Goal: Task Accomplishment & Management: Complete application form

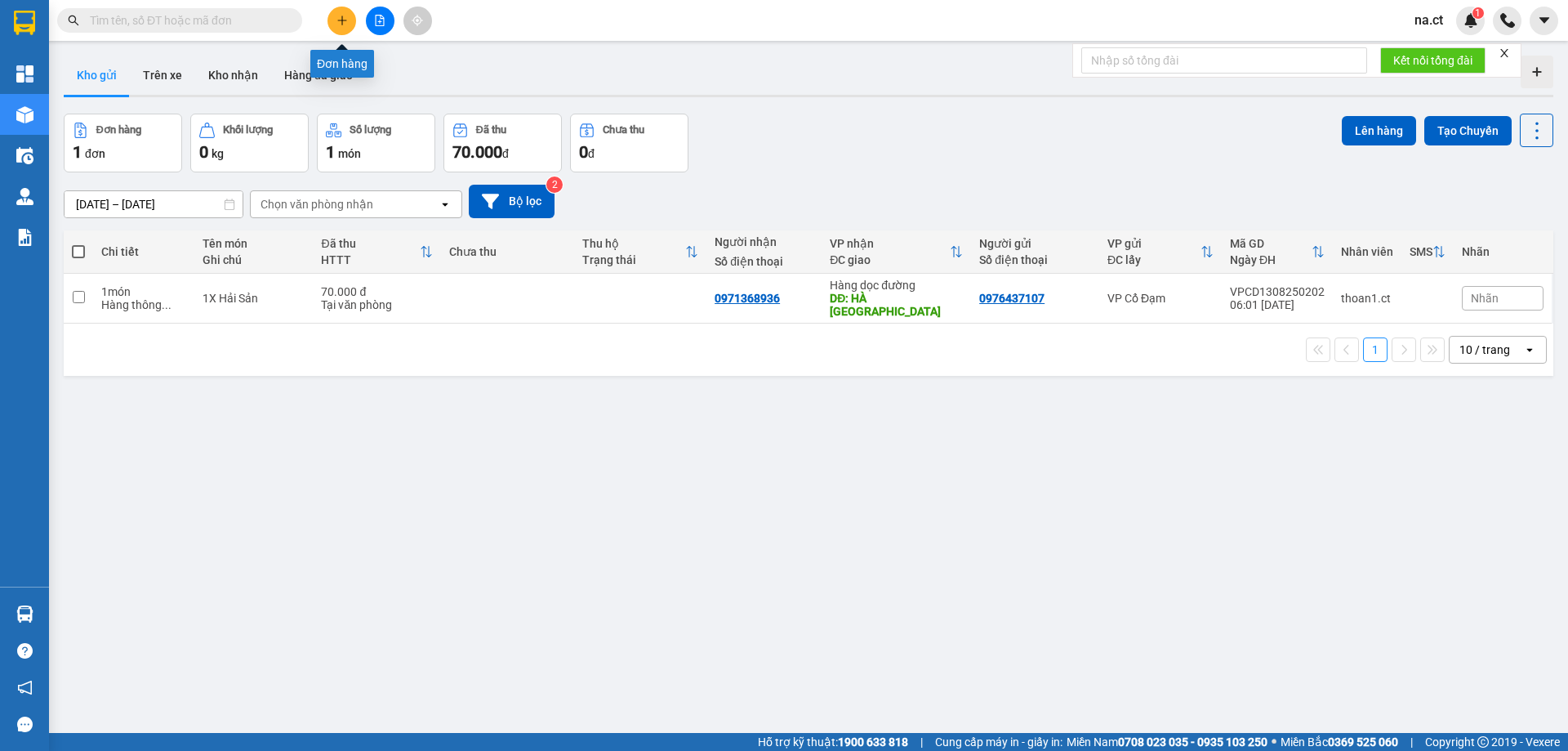
click at [343, 23] on icon "plus" at bounding box center [342, 20] width 12 height 12
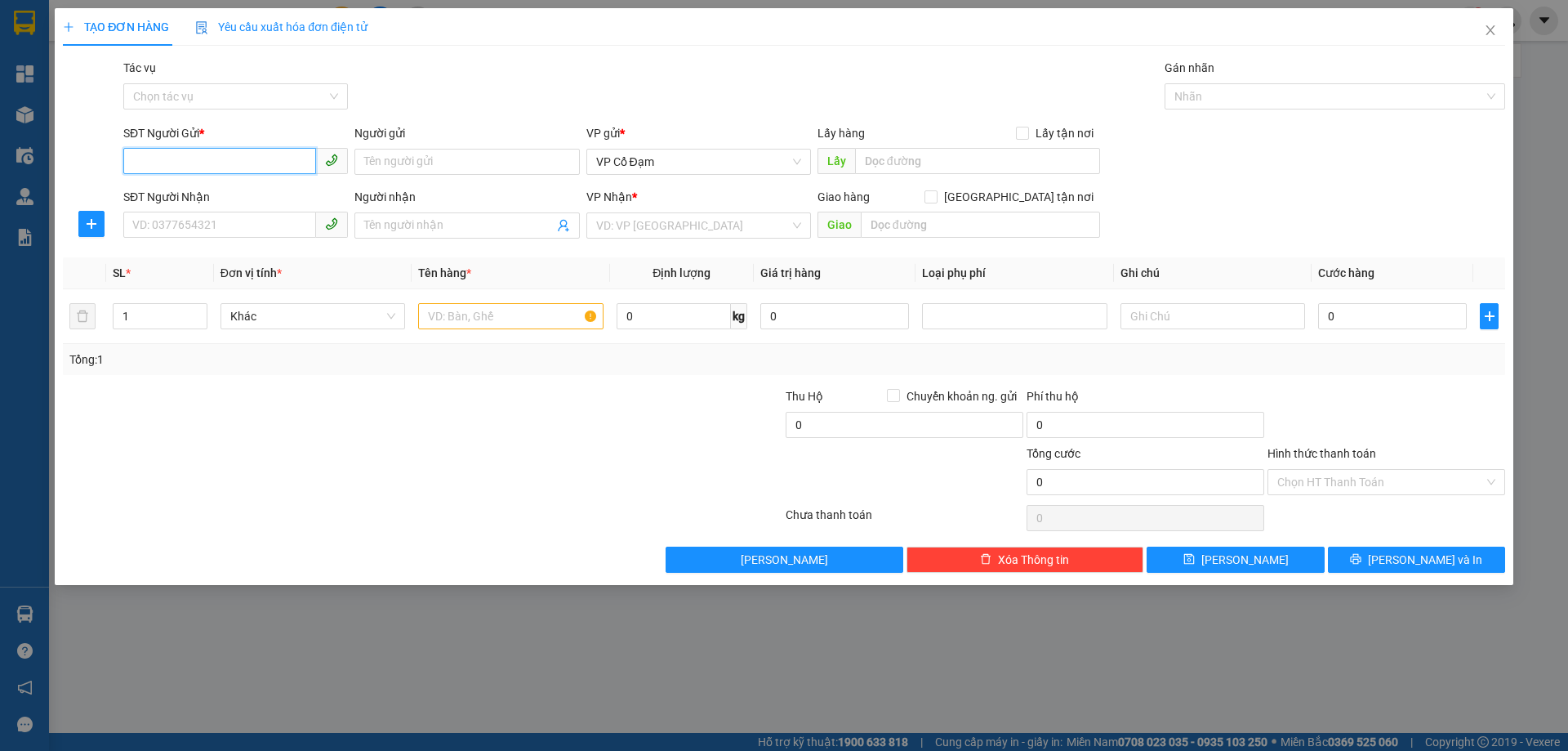
paste input "0968255354"
type input "0968255354"
paste input "0967858924"
click at [685, 152] on span "VP Cổ Đạm" at bounding box center [698, 161] width 205 height 24
type input "0967858924"
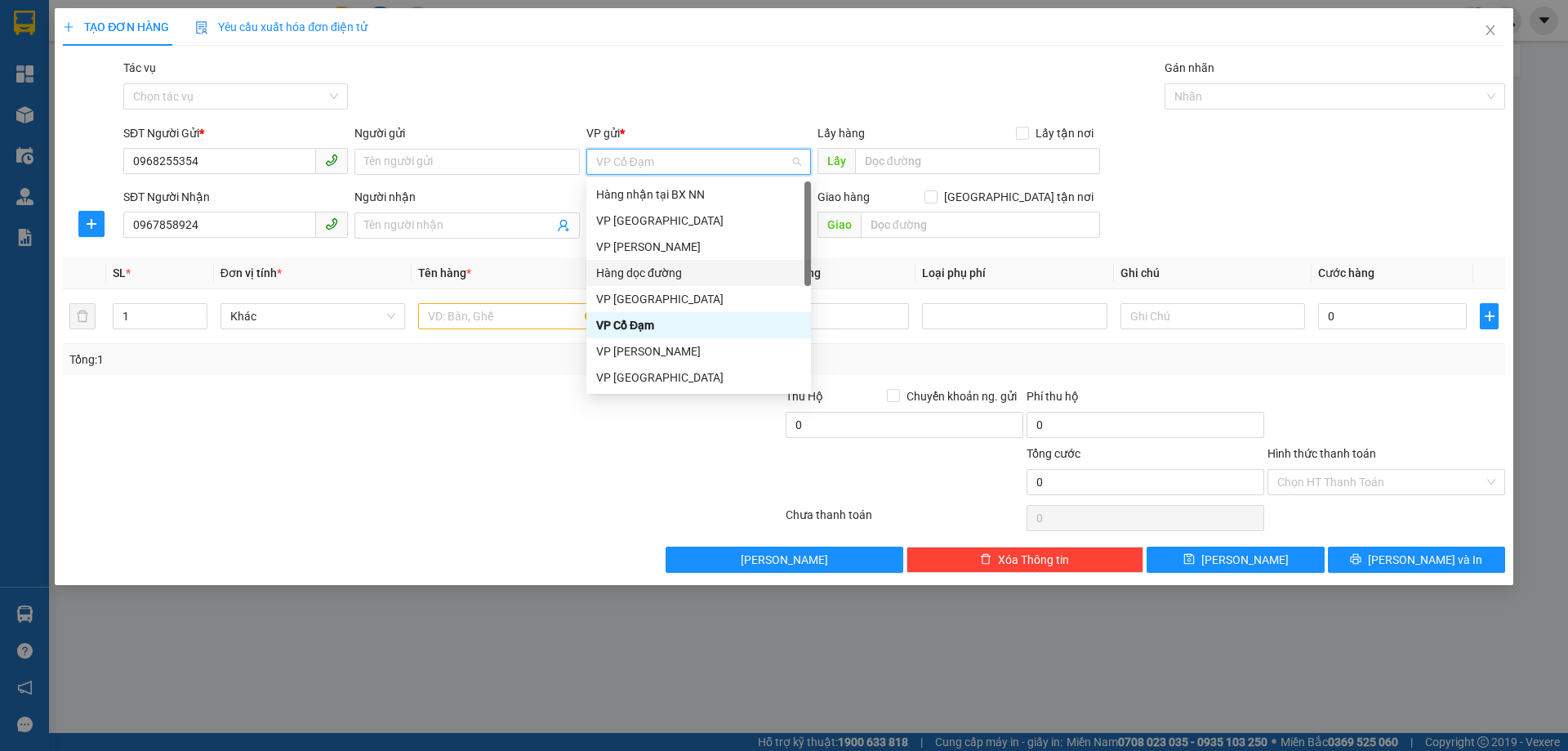
drag, startPoint x: 648, startPoint y: 271, endPoint x: 775, endPoint y: 248, distance: 129.1
click at [648, 272] on div "Hàng dọc đường" at bounding box center [698, 272] width 205 height 18
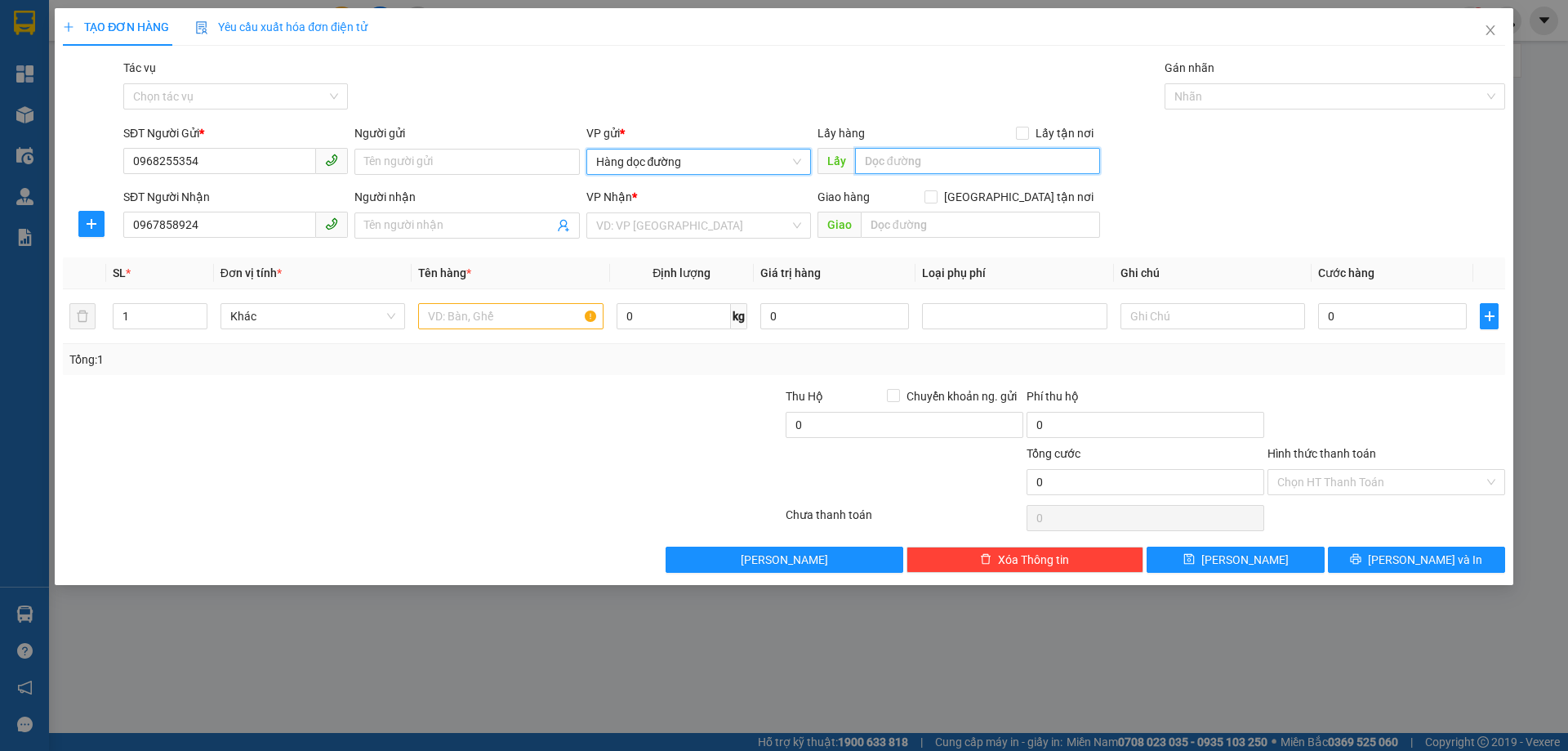
click at [910, 166] on input "text" at bounding box center [978, 161] width 245 height 26
type input "THIÊN LÔC"
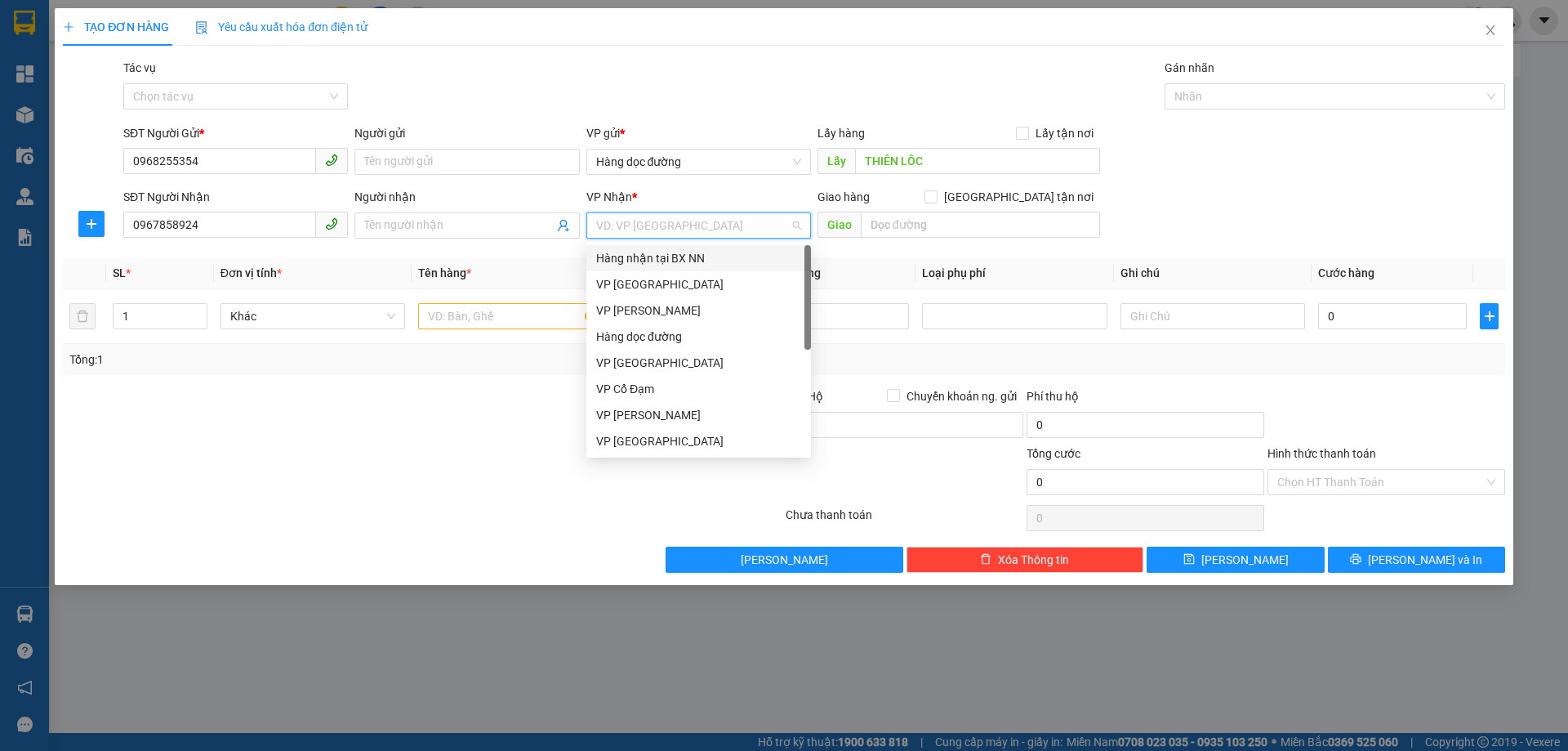
drag, startPoint x: 618, startPoint y: 215, endPoint x: 627, endPoint y: 219, distance: 9.8
click at [619, 215] on input "search" at bounding box center [693, 225] width 194 height 24
click at [642, 310] on div "VP [PERSON_NAME]" at bounding box center [698, 310] width 205 height 18
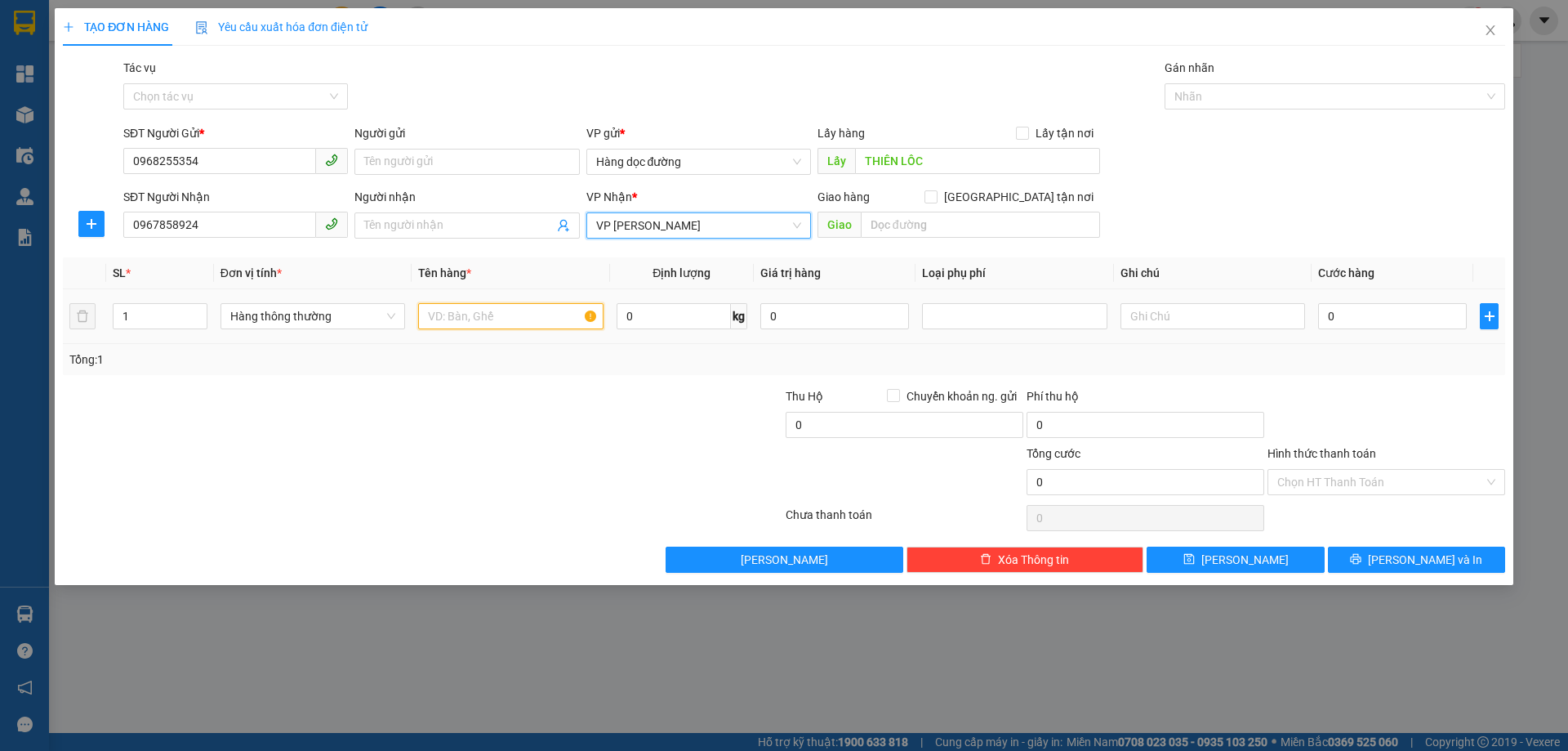
click at [507, 317] on input "text" at bounding box center [511, 315] width 185 height 26
type input "1"
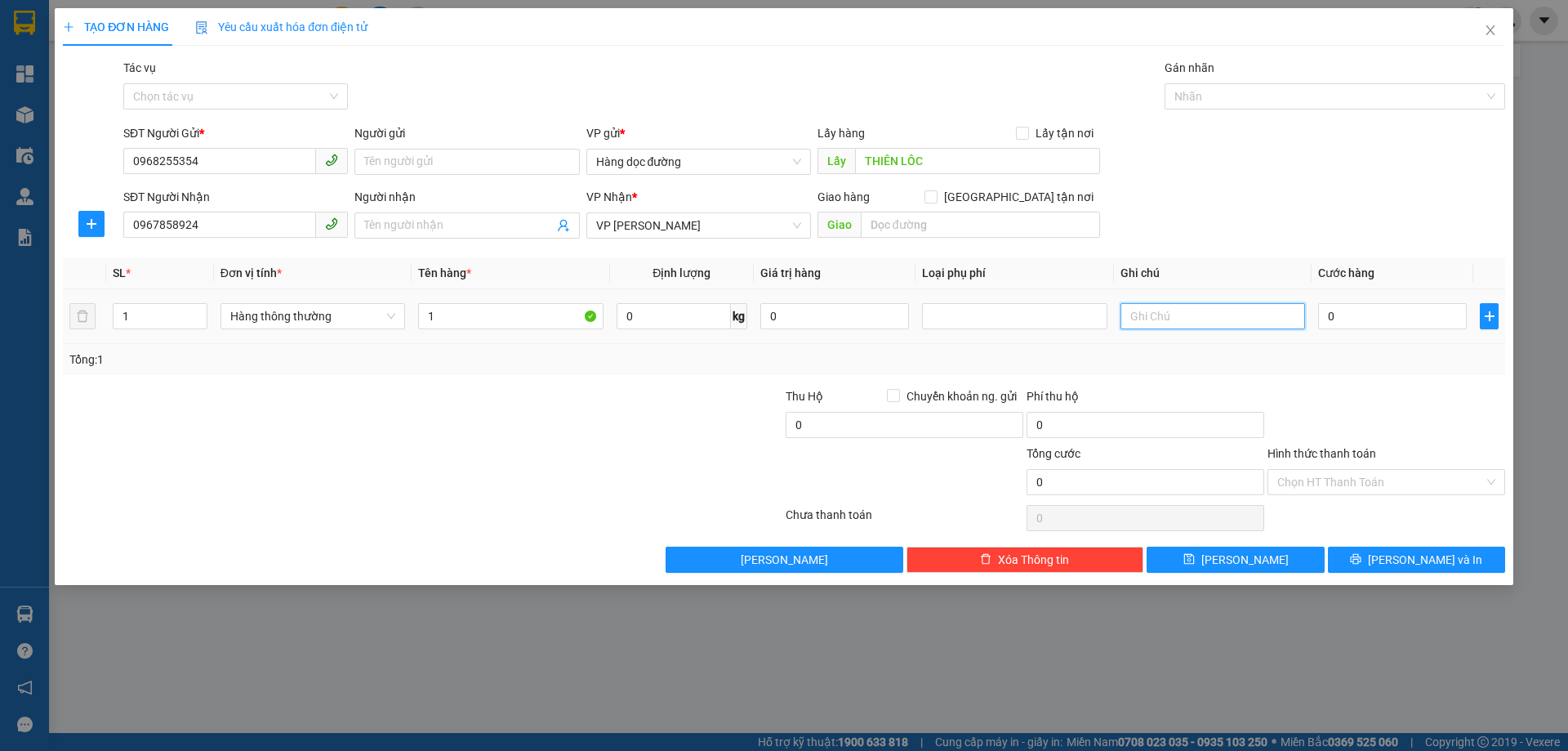
click at [1172, 318] on input "text" at bounding box center [1213, 315] width 185 height 26
type input "GỌI CHO NN XIN ĐC SÍP GIÚP KH"
click at [234, 100] on input "Tác vụ" at bounding box center [230, 95] width 194 height 24
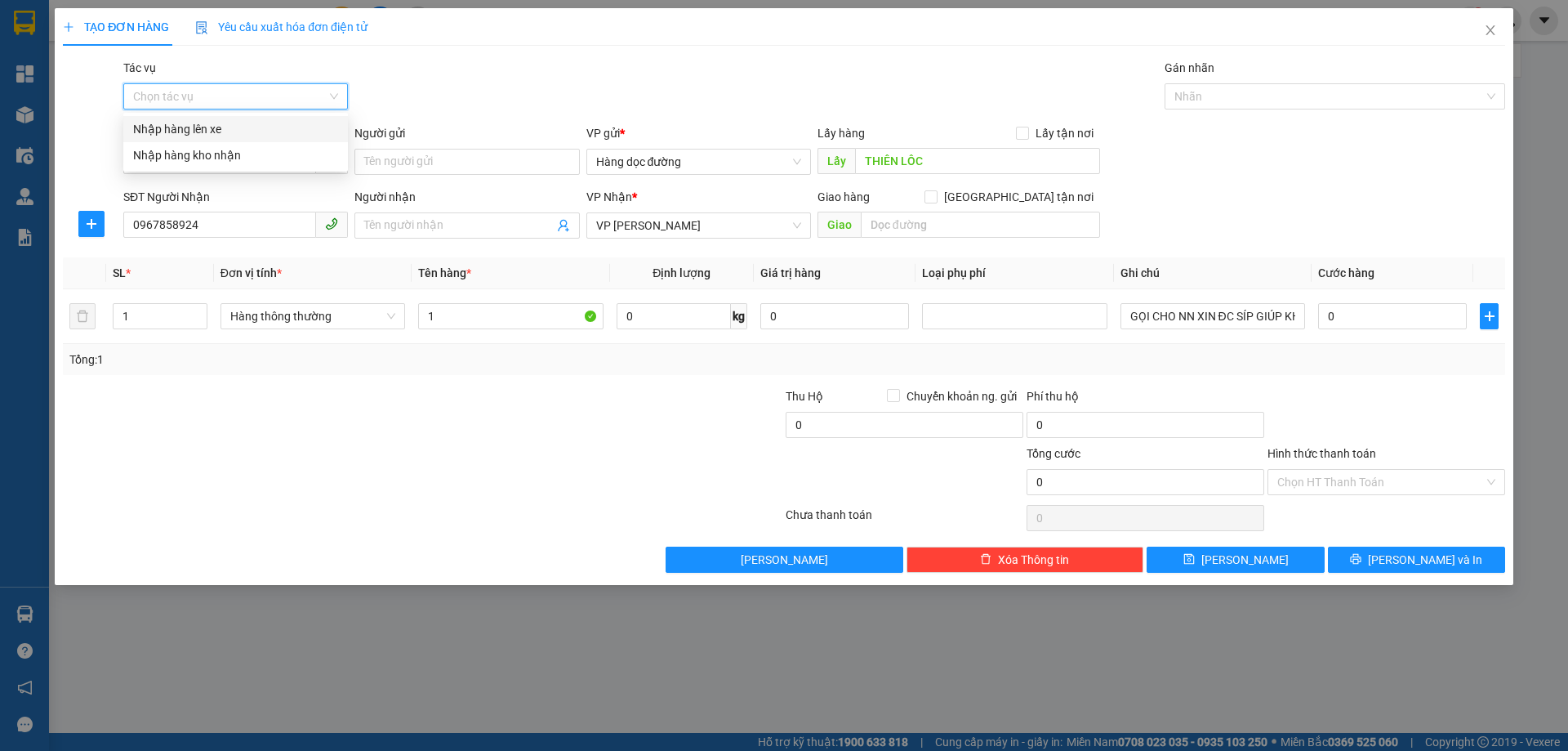
click at [186, 127] on div "Nhập hàng lên xe" at bounding box center [235, 128] width 205 height 18
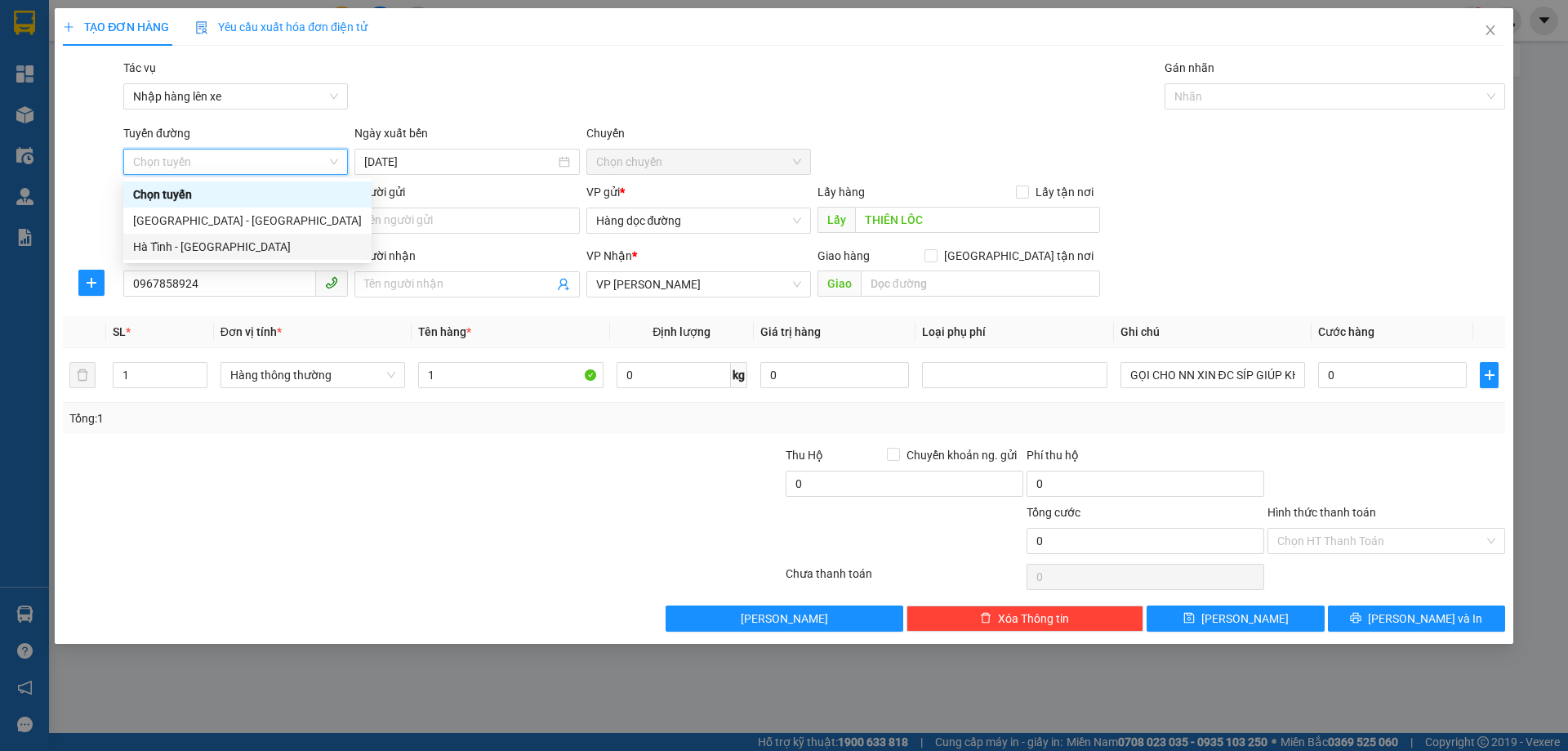
drag, startPoint x: 195, startPoint y: 247, endPoint x: 275, endPoint y: 232, distance: 81.4
click at [194, 246] on div "Hà Tĩnh - [GEOGRAPHIC_DATA]" at bounding box center [247, 246] width 229 height 18
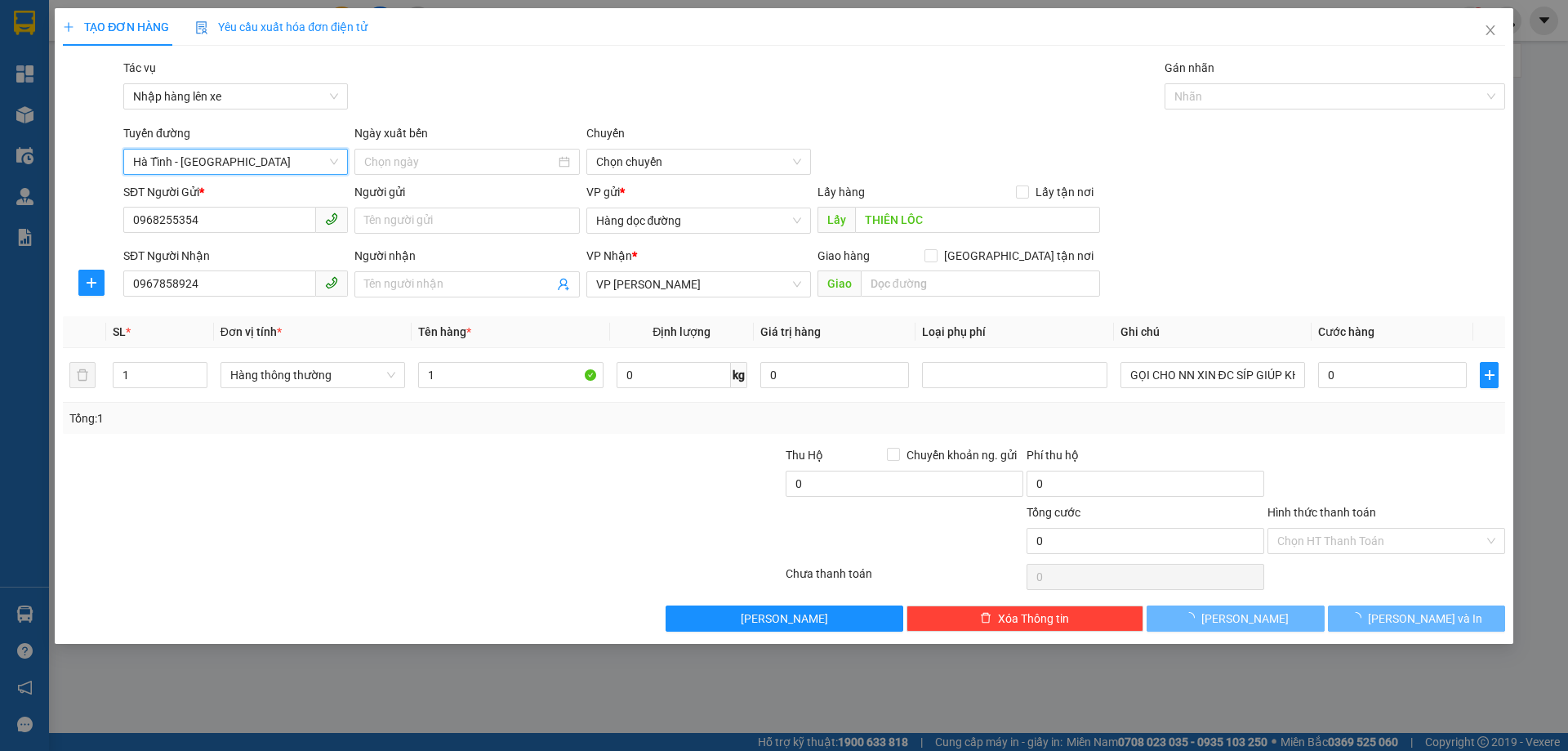
type input "[DATE]"
click at [708, 165] on span "06:00 - 38H-048.28" at bounding box center [698, 161] width 205 height 24
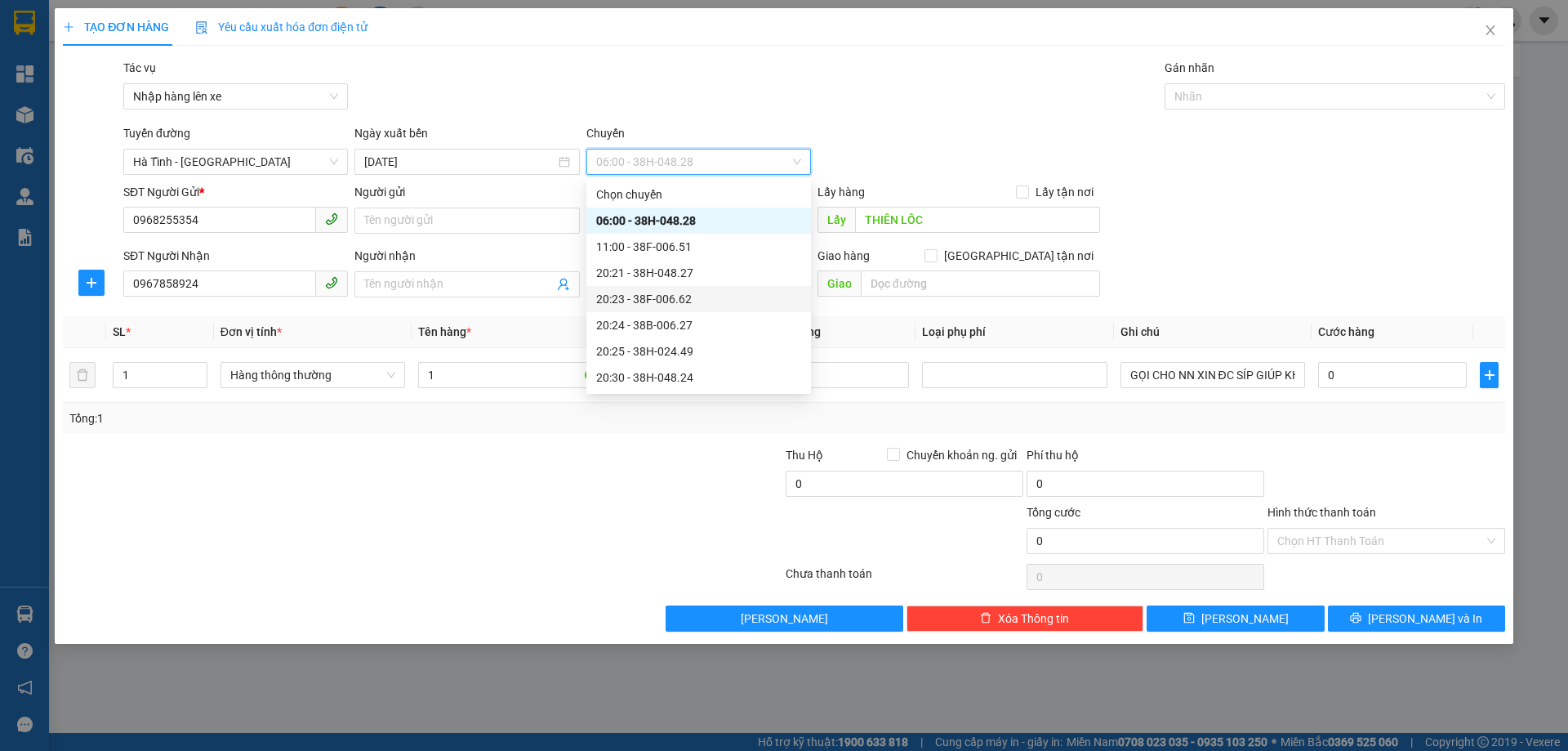
click at [681, 299] on div "20:23 - 38F-006.62" at bounding box center [698, 299] width 205 height 18
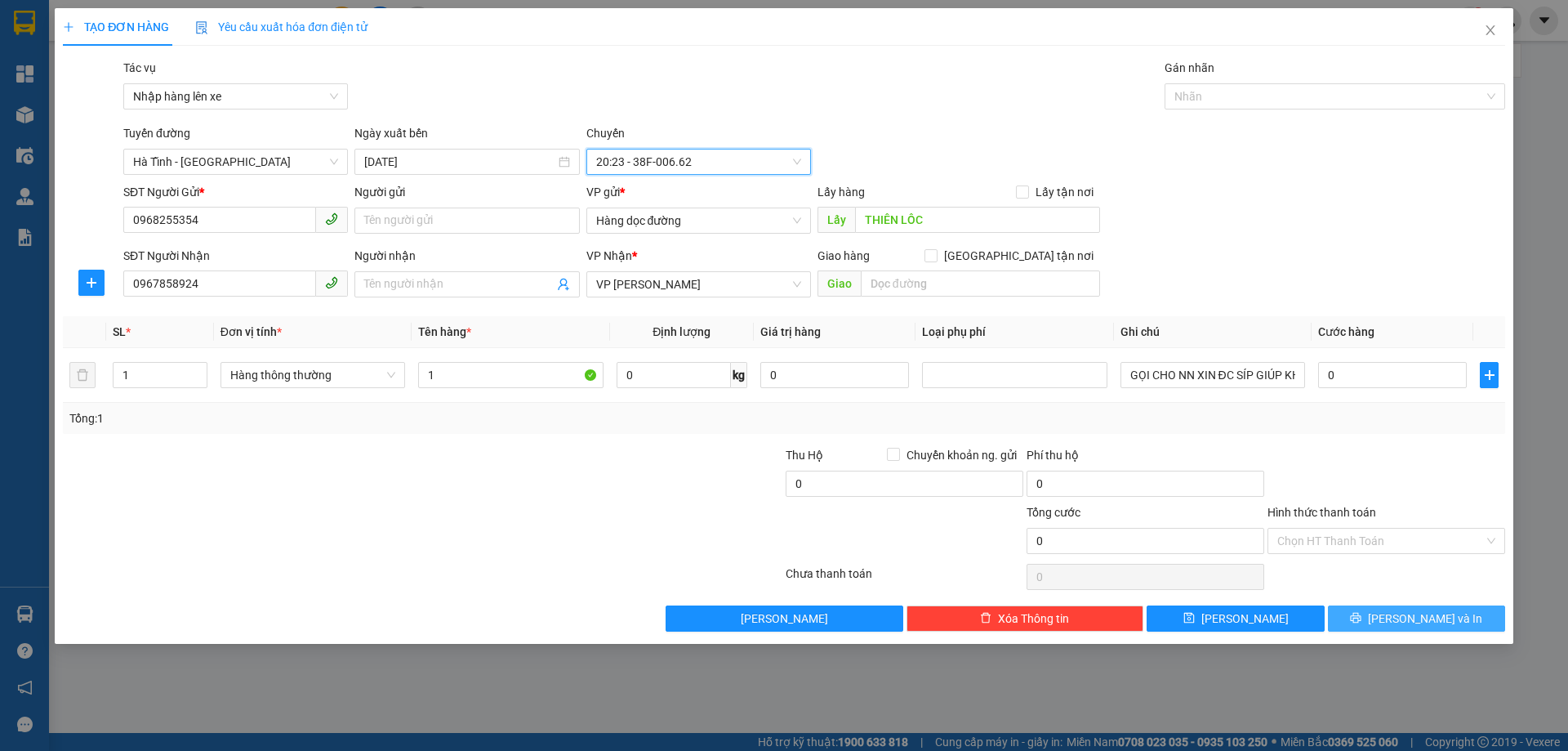
click at [1409, 612] on span "[PERSON_NAME] và In" at bounding box center [1425, 618] width 115 height 18
